Goal: Task Accomplishment & Management: Manage account settings

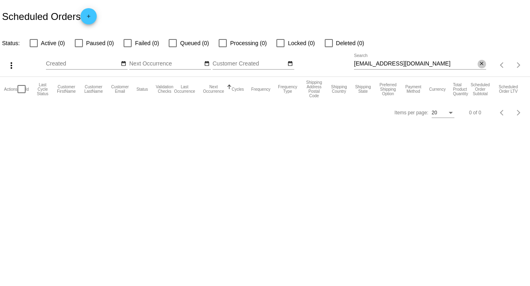
click at [481, 65] on mat-icon "close" at bounding box center [482, 64] width 6 height 6
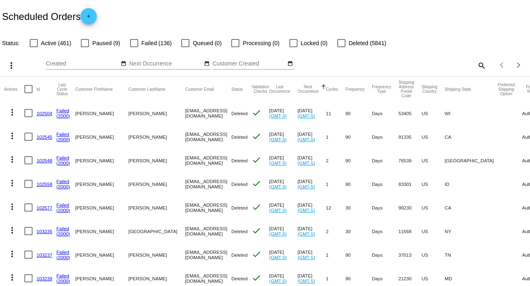
click at [476, 64] on mat-icon "search" at bounding box center [481, 65] width 10 height 13
click at [475, 64] on input "Search" at bounding box center [420, 64] width 132 height 6
paste input "[PERSON_NAME][EMAIL_ADDRESS][DOMAIN_NAME]"
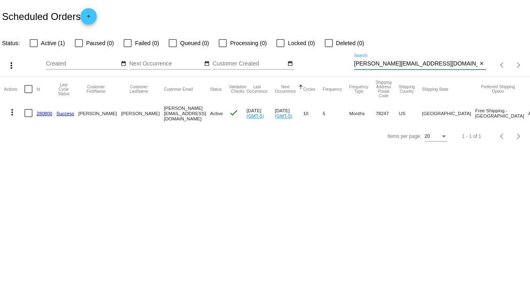
type input "[PERSON_NAME][EMAIL_ADDRESS][DOMAIN_NAME]"
click at [11, 108] on mat-icon "more_vert" at bounding box center [12, 112] width 10 height 10
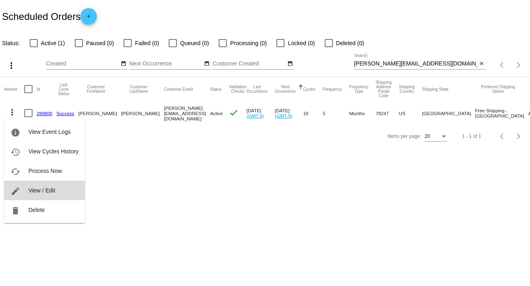
click at [52, 191] on span "View / Edit" at bounding box center [41, 190] width 27 height 6
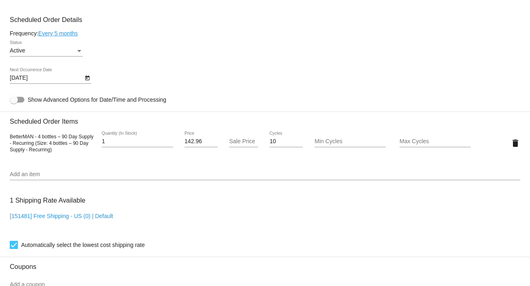
scroll to position [448, 0]
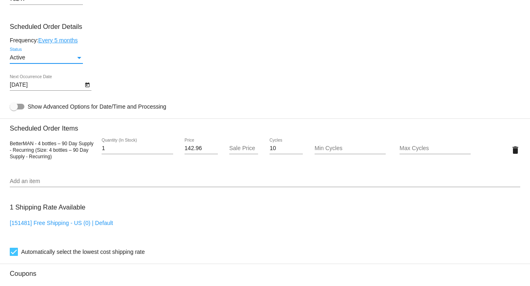
click at [80, 59] on div "Status" at bounding box center [79, 58] width 4 height 2
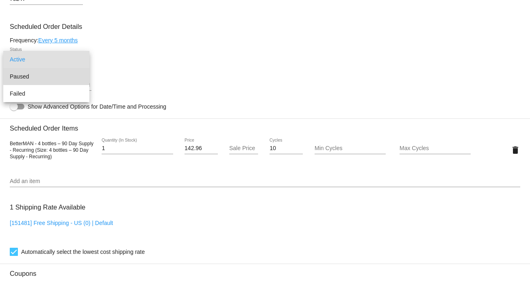
click at [76, 73] on span "Paused" at bounding box center [46, 76] width 73 height 17
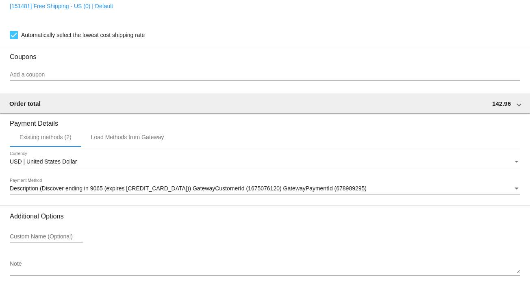
scroll to position [702, 0]
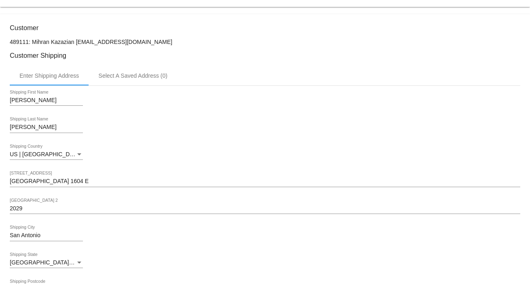
scroll to position [138, 0]
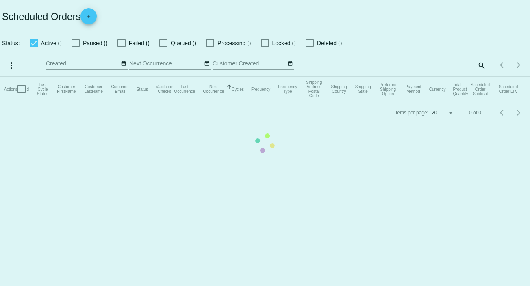
checkbox input "false"
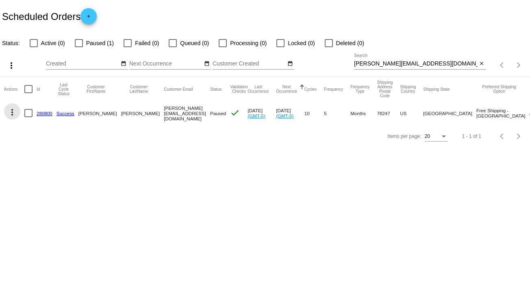
click at [13, 110] on mat-icon "more_vert" at bounding box center [12, 112] width 10 height 10
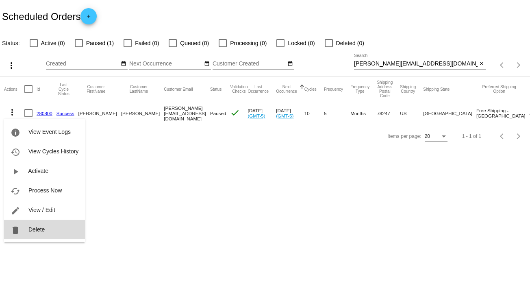
click at [45, 231] on button "delete Delete" at bounding box center [44, 228] width 81 height 19
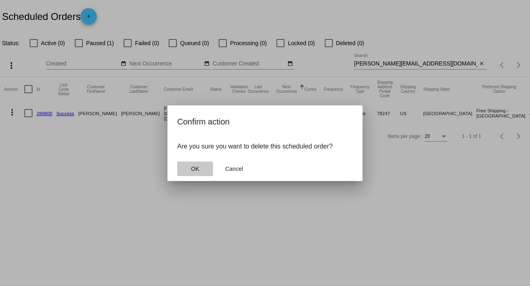
click at [198, 165] on span "OK" at bounding box center [195, 168] width 8 height 6
